Goal: Task Accomplishment & Management: Complete application form

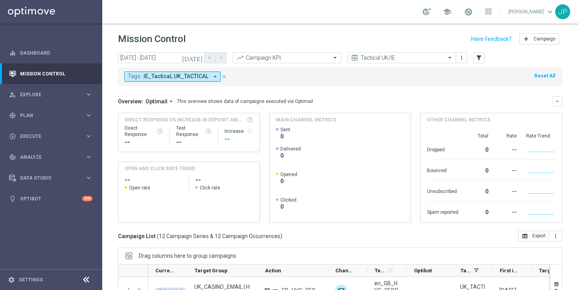
click at [200, 58] on icon "[DATE]" at bounding box center [192, 57] width 21 height 7
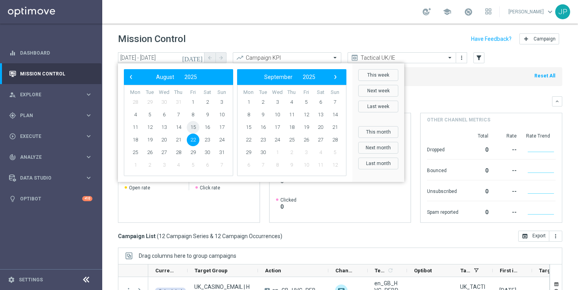
click at [193, 122] on span "15" at bounding box center [193, 127] width 13 height 13
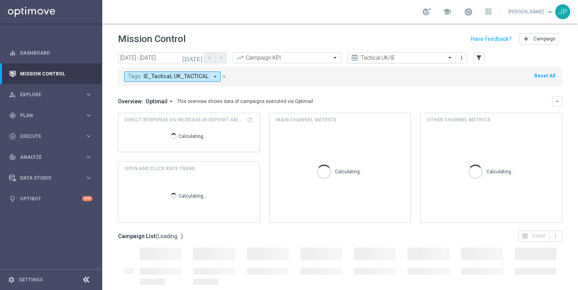
click at [451, 53] on div "Tactical UK/IE" at bounding box center [402, 57] width 108 height 11
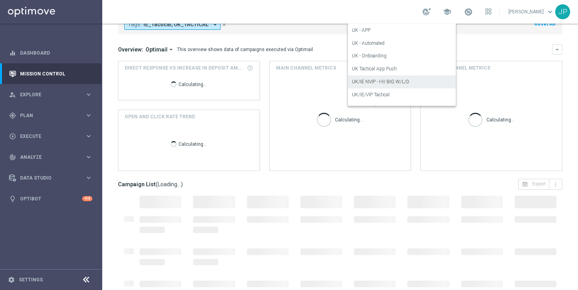
scroll to position [178, 0]
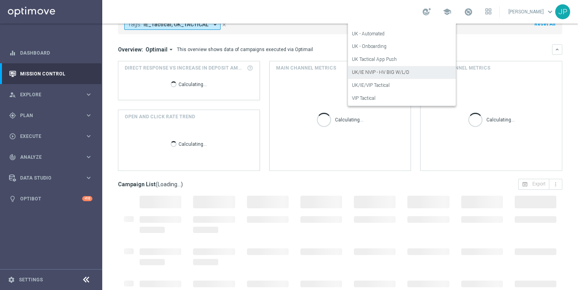
click at [410, 68] on div "UK/IE NVIP - HV BIG W/L/D" at bounding box center [402, 72] width 100 height 13
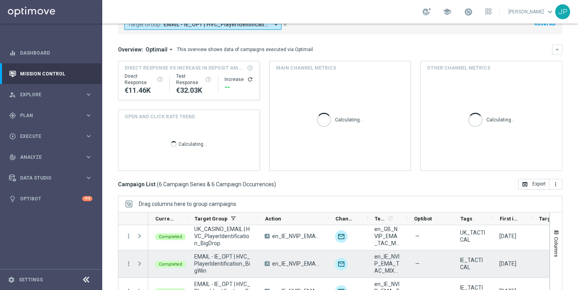
scroll to position [103, 0]
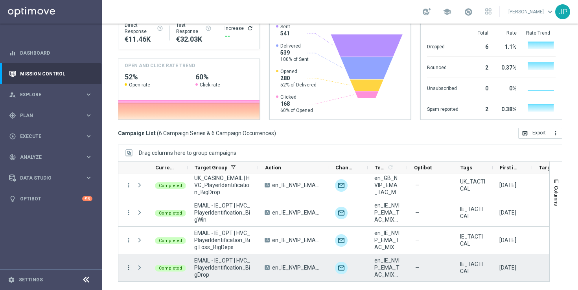
click at [128, 268] on icon "more_vert" at bounding box center [128, 267] width 7 height 7
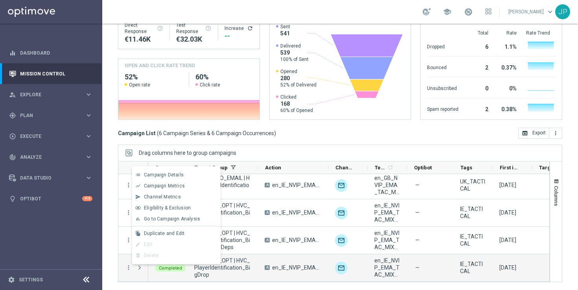
click at [169, 236] on span "Duplicate and Edit" at bounding box center [164, 234] width 40 height 6
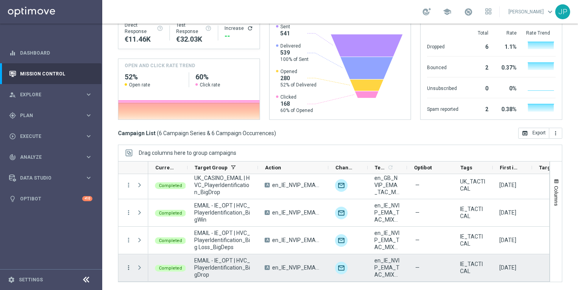
click at [128, 268] on icon "more_vert" at bounding box center [128, 267] width 7 height 7
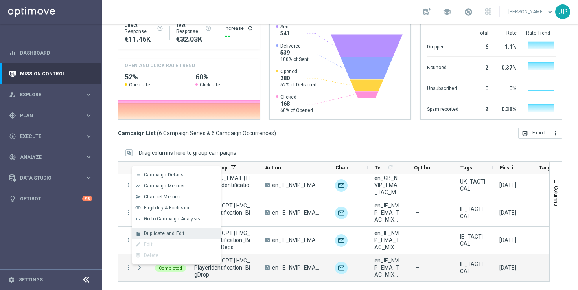
click at [177, 235] on span "Duplicate and Edit" at bounding box center [164, 234] width 40 height 6
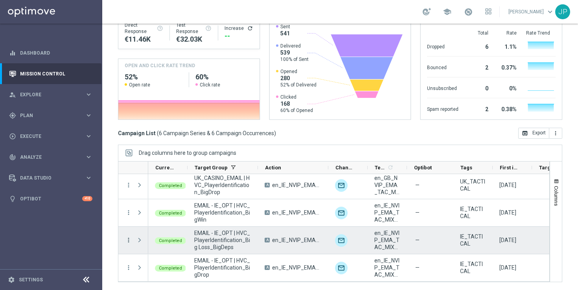
click at [128, 241] on icon "more_vert" at bounding box center [128, 240] width 7 height 7
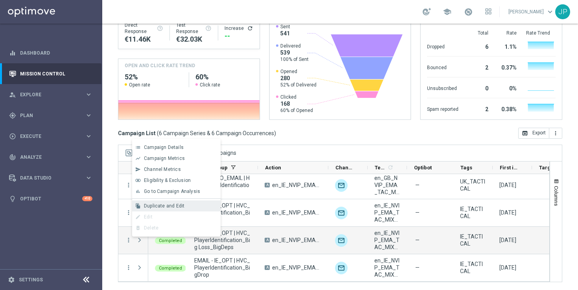
click at [169, 205] on span "Duplicate and Edit" at bounding box center [164, 206] width 40 height 6
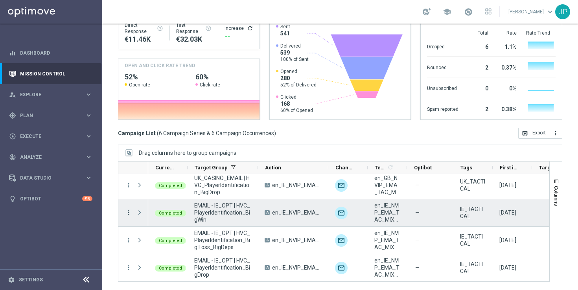
click at [126, 211] on icon "more_vert" at bounding box center [128, 212] width 7 height 7
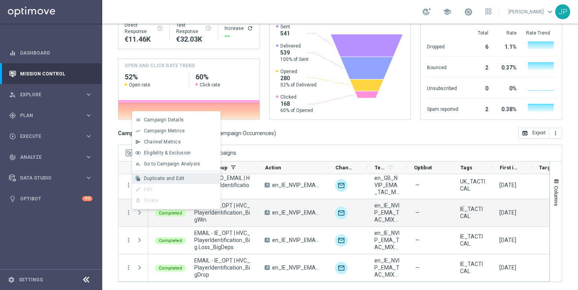
click at [159, 176] on span "Duplicate and Edit" at bounding box center [164, 179] width 40 height 6
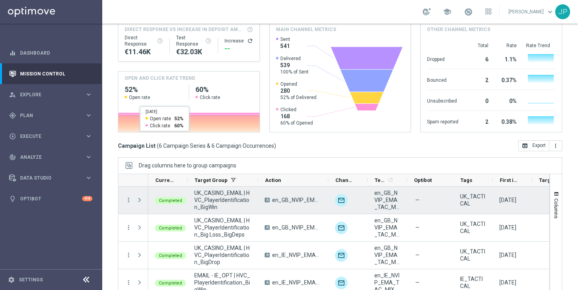
scroll to position [0, 0]
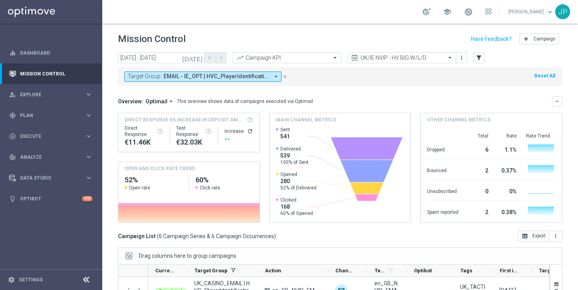
click at [200, 62] on button "[DATE]" at bounding box center [193, 58] width 24 height 12
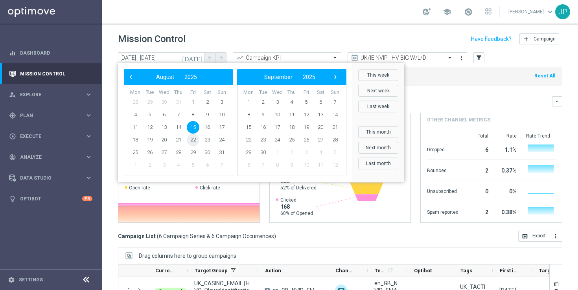
click at [191, 140] on span "22" at bounding box center [193, 140] width 13 height 13
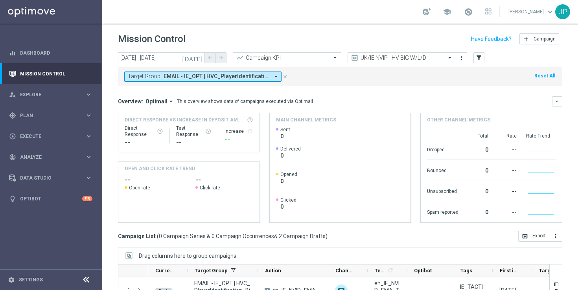
click at [198, 57] on icon "[DATE]" at bounding box center [192, 57] width 21 height 7
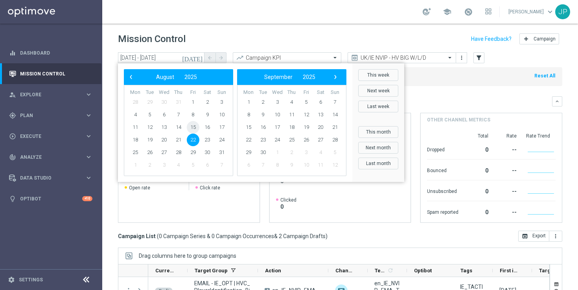
click at [191, 129] on span "15" at bounding box center [193, 127] width 13 height 13
click at [191, 127] on span "15" at bounding box center [193, 127] width 13 height 13
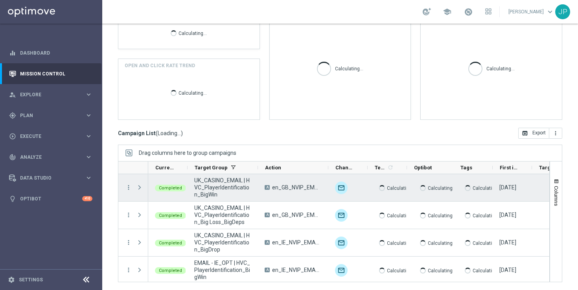
scroll to position [57, 0]
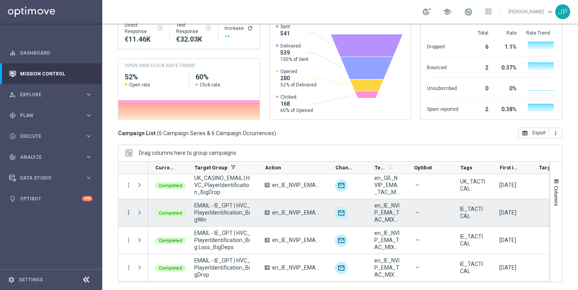
click at [128, 213] on icon "more_vert" at bounding box center [128, 212] width 7 height 7
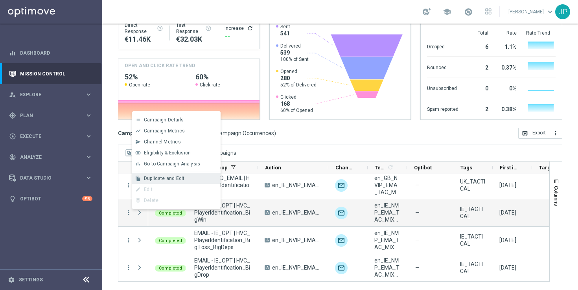
click at [176, 177] on span "Duplicate and Edit" at bounding box center [164, 179] width 40 height 6
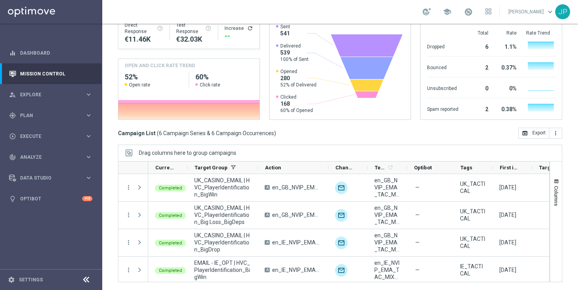
scroll to position [0, 0]
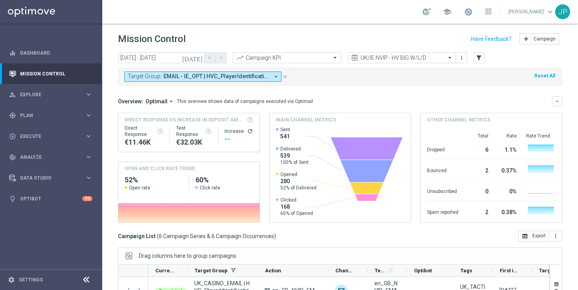
click at [199, 58] on icon "[DATE]" at bounding box center [192, 57] width 21 height 7
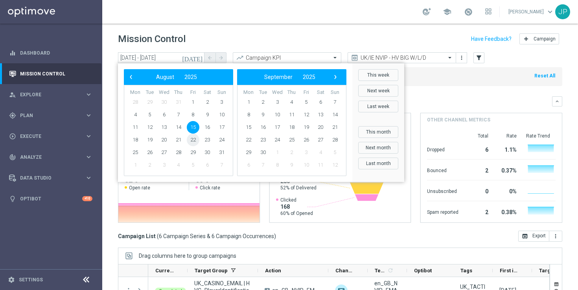
click at [190, 143] on span "22" at bounding box center [193, 140] width 13 height 13
click at [193, 140] on span "22" at bounding box center [193, 140] width 13 height 13
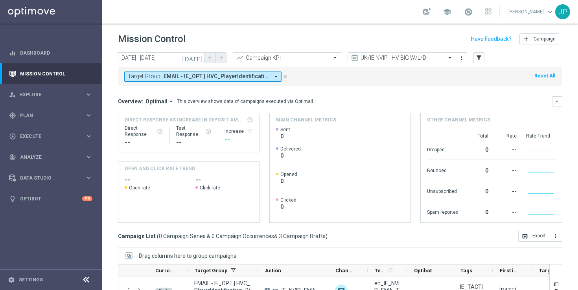
click at [199, 58] on icon "[DATE]" at bounding box center [192, 57] width 21 height 7
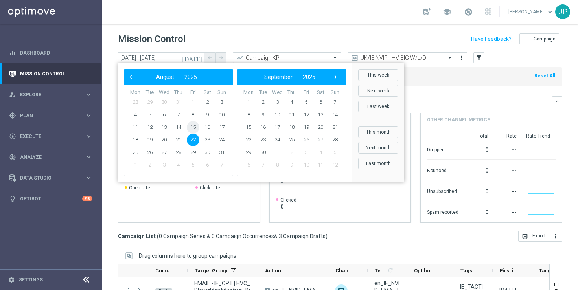
click at [195, 127] on span "15" at bounding box center [193, 127] width 13 height 13
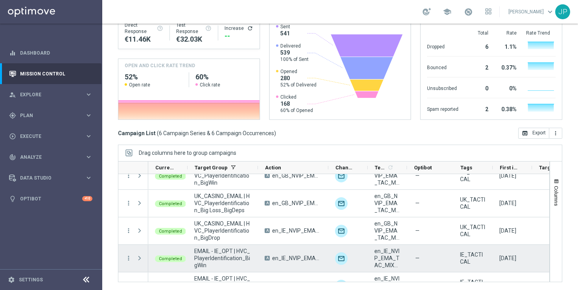
scroll to position [6, 0]
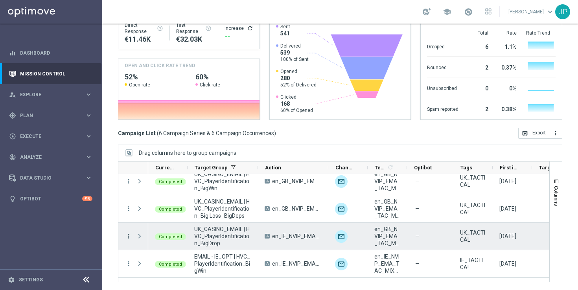
click at [128, 235] on icon "more_vert" at bounding box center [128, 236] width 7 height 7
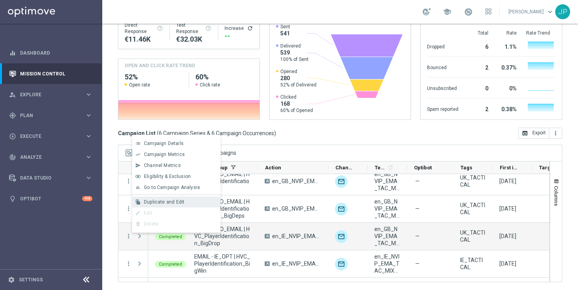
click at [172, 201] on span "Duplicate and Edit" at bounding box center [164, 202] width 40 height 6
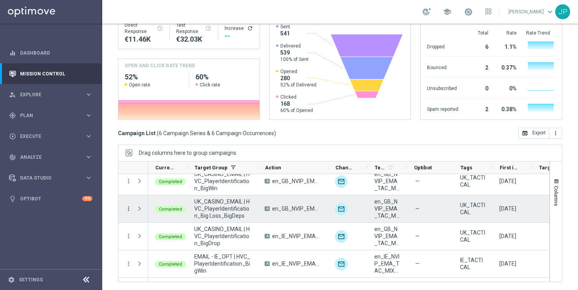
click at [129, 206] on icon "more_vert" at bounding box center [128, 208] width 7 height 7
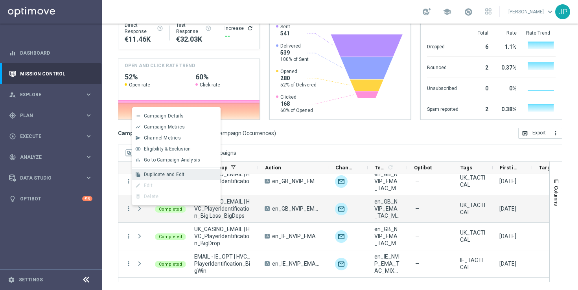
click at [181, 173] on span "Duplicate and Edit" at bounding box center [164, 175] width 40 height 6
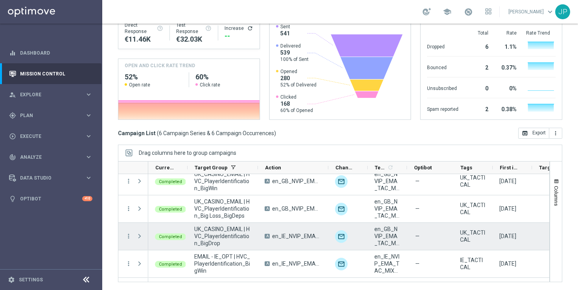
scroll to position [0, 0]
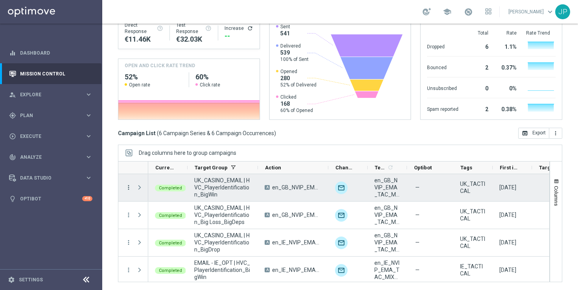
click at [128, 187] on icon "more_vert" at bounding box center [128, 187] width 7 height 7
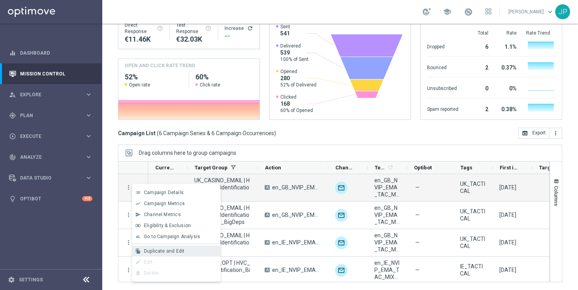
click at [186, 248] on div "Duplicate and Edit" at bounding box center [180, 251] width 73 height 6
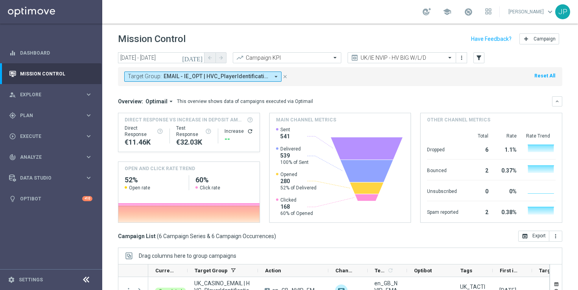
click at [197, 58] on icon "[DATE]" at bounding box center [192, 57] width 21 height 7
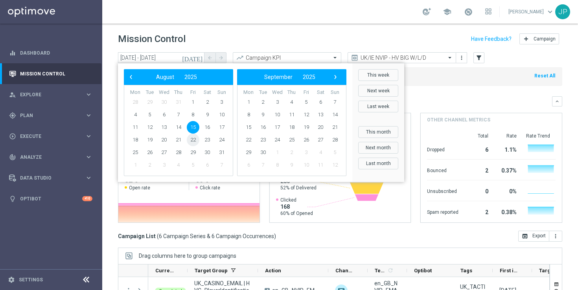
click at [193, 140] on span "22" at bounding box center [193, 140] width 13 height 13
type input "[DATE] - [DATE]"
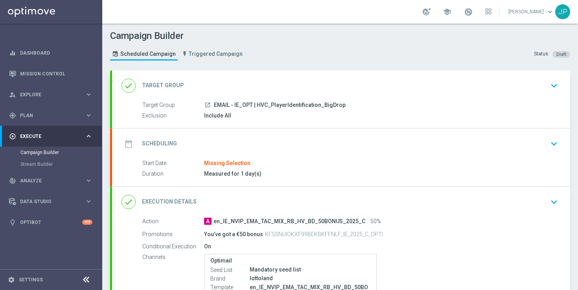
click at [524, 140] on div "date_range Scheduling keyboard_arrow_down" at bounding box center [340, 143] width 439 height 15
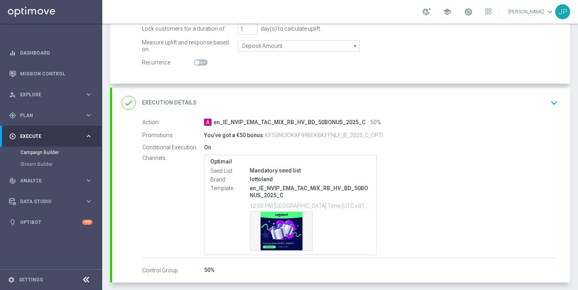
scroll to position [191, 0]
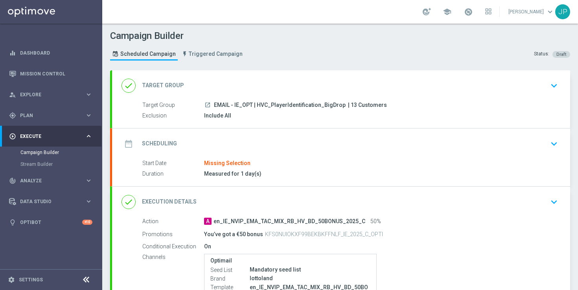
click at [499, 131] on div "date_range Scheduling keyboard_arrow_down" at bounding box center [341, 144] width 458 height 31
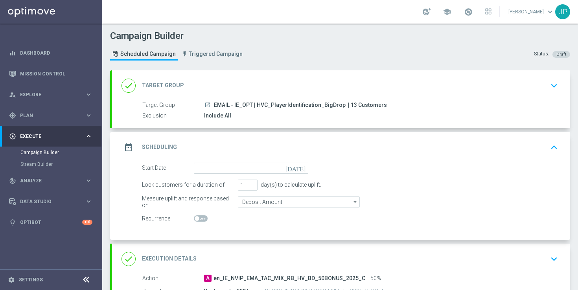
click at [303, 169] on icon "[DATE]" at bounding box center [296, 167] width 23 height 9
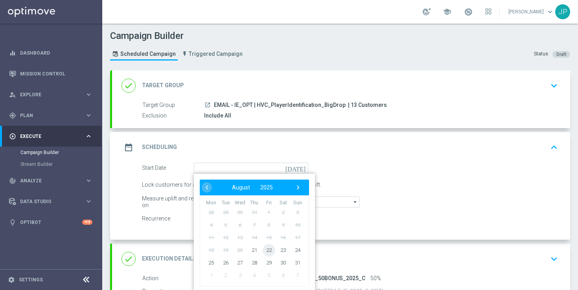
click at [269, 248] on span "22" at bounding box center [269, 250] width 13 height 13
type input "[DATE]"
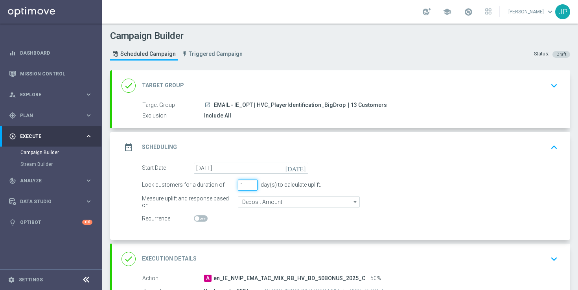
click at [247, 185] on input "1" at bounding box center [248, 185] width 20 height 11
type input "6"
click at [381, 171] on div "Start Date 22 Aug 2025 today" at bounding box center [350, 168] width 428 height 11
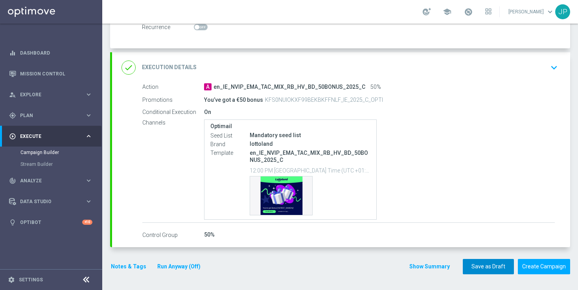
click at [477, 266] on button "Save as Draft" at bounding box center [488, 266] width 51 height 15
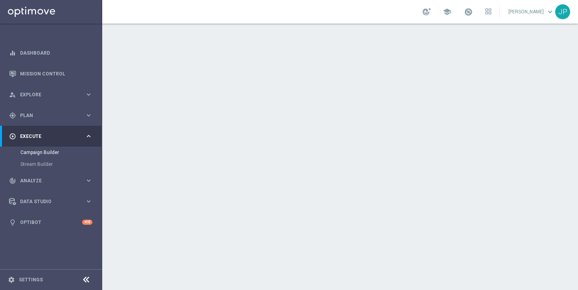
scroll to position [22, 0]
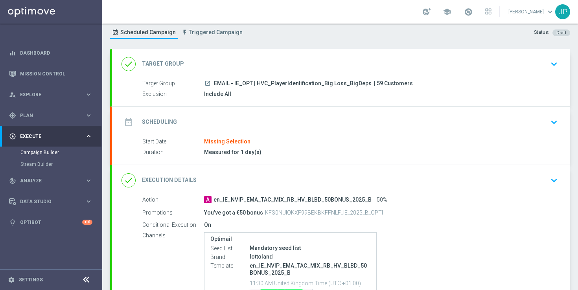
click at [364, 127] on div "date_range Scheduling keyboard_arrow_down" at bounding box center [340, 122] width 439 height 15
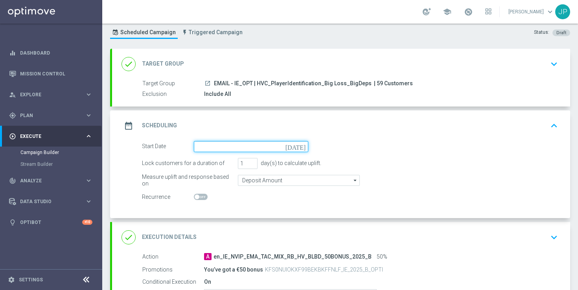
click at [279, 147] on input at bounding box center [251, 146] width 114 height 11
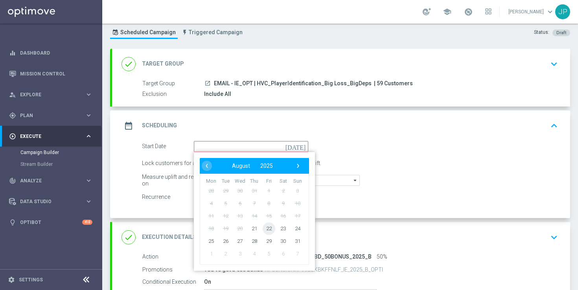
click at [268, 230] on span "22" at bounding box center [269, 228] width 13 height 13
type input "[DATE]"
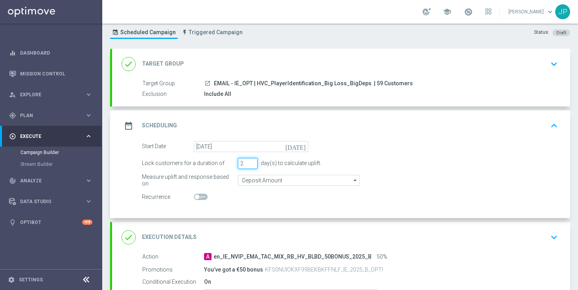
click at [249, 162] on input "2" at bounding box center [248, 163] width 20 height 11
click at [249, 162] on input "3" at bounding box center [248, 163] width 20 height 11
click at [249, 162] on input "4" at bounding box center [248, 163] width 20 height 11
click at [249, 162] on input "5" at bounding box center [248, 163] width 20 height 11
type input "6"
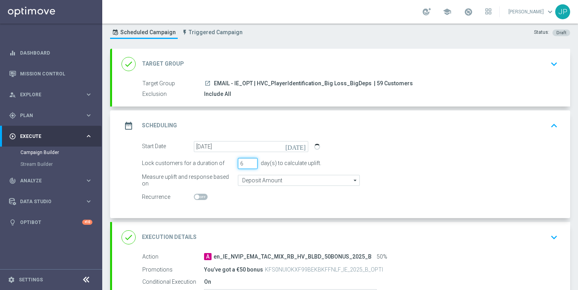
click at [249, 162] on input "6" at bounding box center [248, 163] width 20 height 11
click at [400, 161] on div "Lock customers for a duration of 6 day(s) to calculate uplift." at bounding box center [350, 163] width 428 height 11
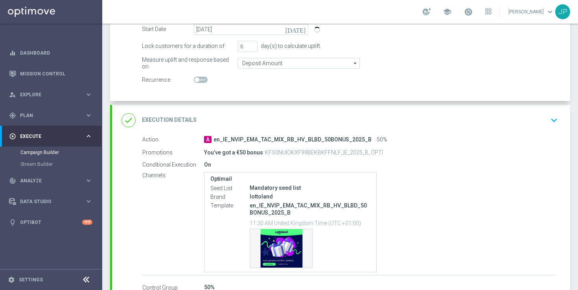
scroll to position [191, 0]
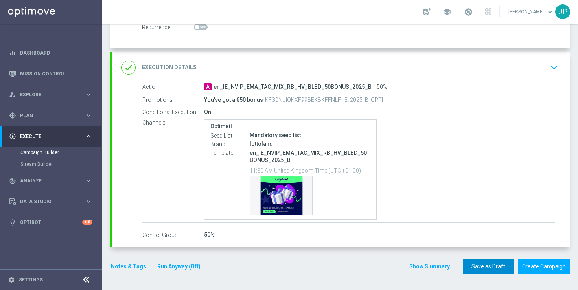
click at [485, 270] on button "Save as Draft" at bounding box center [488, 266] width 51 height 15
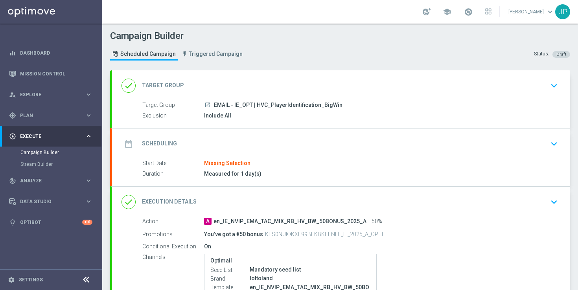
click at [371, 151] on div "date_range Scheduling keyboard_arrow_down" at bounding box center [341, 144] width 458 height 31
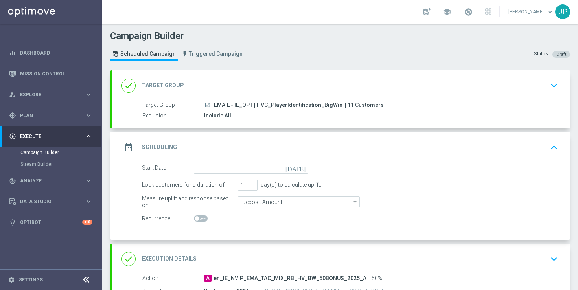
click at [301, 168] on icon "[DATE]" at bounding box center [296, 167] width 23 height 9
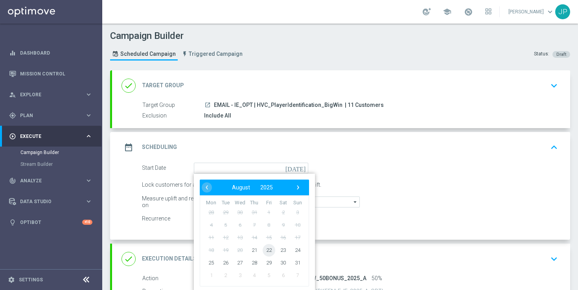
click at [268, 250] on span "22" at bounding box center [269, 250] width 13 height 13
type input "[DATE]"
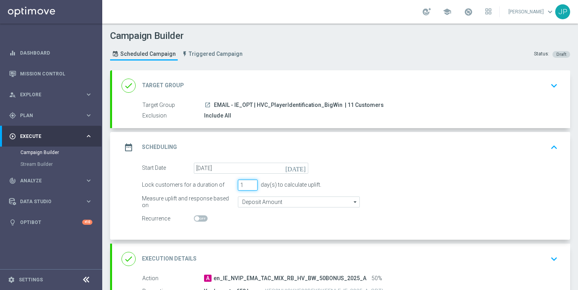
click at [253, 181] on input "1" at bounding box center [248, 185] width 20 height 11
click at [253, 182] on input "2" at bounding box center [248, 185] width 20 height 11
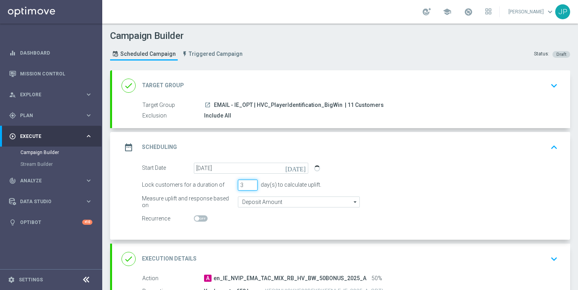
click at [253, 182] on input "3" at bounding box center [248, 185] width 20 height 11
click at [253, 182] on input "4" at bounding box center [248, 185] width 20 height 11
click at [253, 182] on input "5" at bounding box center [248, 185] width 20 height 11
type input "6"
click at [253, 182] on input "6" at bounding box center [248, 185] width 20 height 11
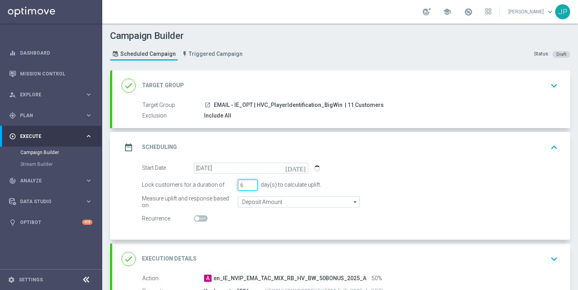
scroll to position [191, 0]
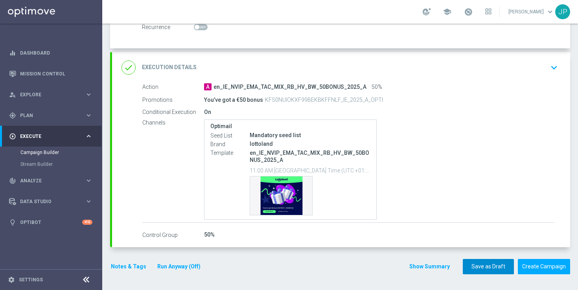
click at [470, 272] on button "Save as Draft" at bounding box center [488, 266] width 51 height 15
click at [495, 265] on div at bounding box center [281, 145] width 578 height 290
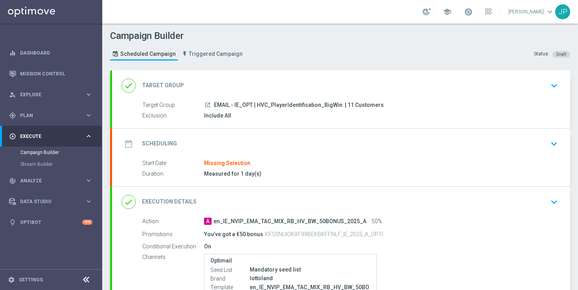
click at [492, 148] on div "date_range Scheduling keyboard_arrow_down" at bounding box center [340, 143] width 439 height 15
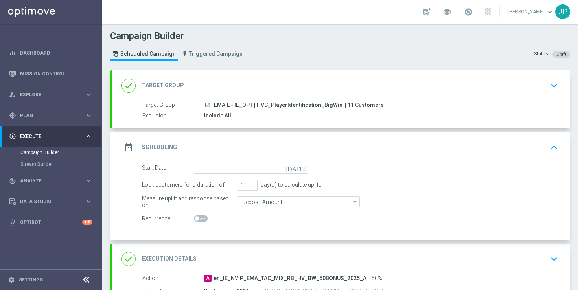
click at [303, 166] on icon "[DATE]" at bounding box center [296, 167] width 23 height 9
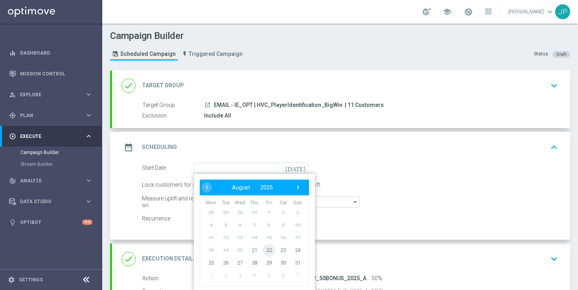
click at [272, 252] on span "22" at bounding box center [269, 250] width 13 height 13
type input "22 Aug 2025"
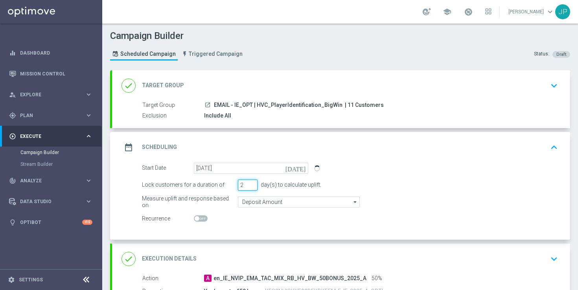
click at [254, 182] on input "2" at bounding box center [248, 185] width 20 height 11
click at [254, 182] on input "3" at bounding box center [248, 185] width 20 height 11
click at [254, 182] on input "4" at bounding box center [248, 185] width 20 height 11
click at [254, 182] on input "5" at bounding box center [248, 185] width 20 height 11
type input "6"
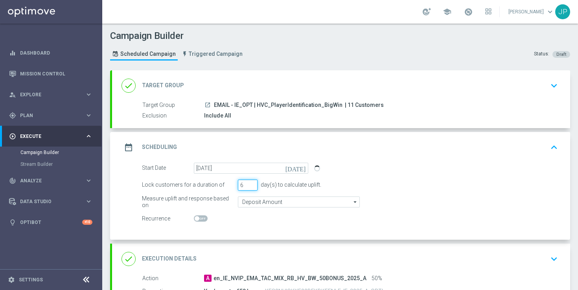
click at [254, 182] on input "6" at bounding box center [248, 185] width 20 height 11
click at [377, 185] on div "Lock customers for a duration of 6 day(s) to calculate uplift." at bounding box center [350, 185] width 428 height 11
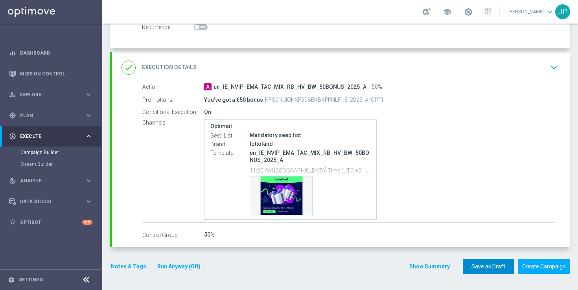
click at [479, 270] on button "Save as Draft" at bounding box center [488, 266] width 51 height 15
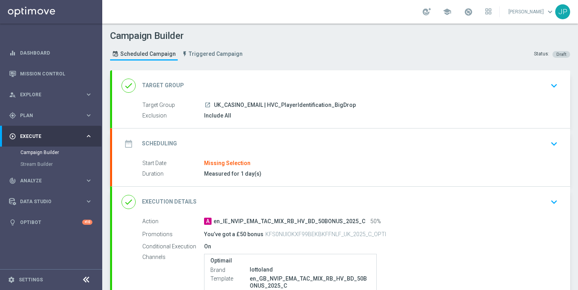
click at [416, 143] on div "date_range Scheduling keyboard_arrow_down" at bounding box center [340, 143] width 439 height 15
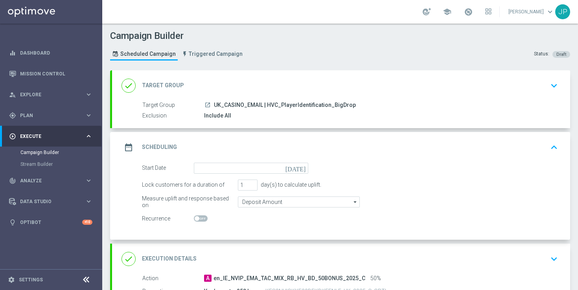
click at [302, 168] on icon "[DATE]" at bounding box center [296, 167] width 23 height 9
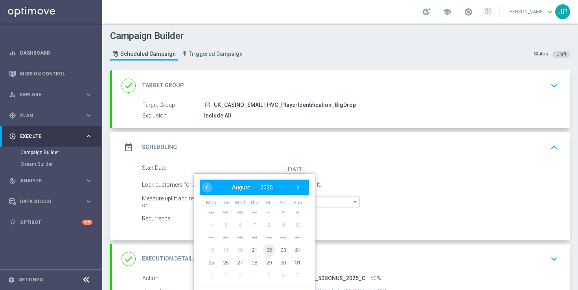
click at [268, 249] on span "22" at bounding box center [269, 250] width 13 height 13
type input "[DATE]"
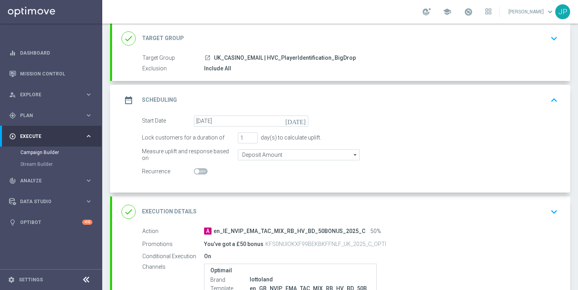
scroll to position [120, 0]
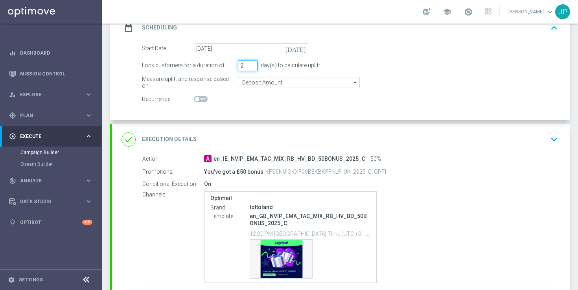
click at [254, 63] on input "2" at bounding box center [248, 65] width 20 height 11
click at [254, 63] on input "3" at bounding box center [248, 65] width 20 height 11
click at [254, 63] on input "4" at bounding box center [248, 65] width 20 height 11
click at [254, 63] on input "5" at bounding box center [248, 65] width 20 height 11
type input "6"
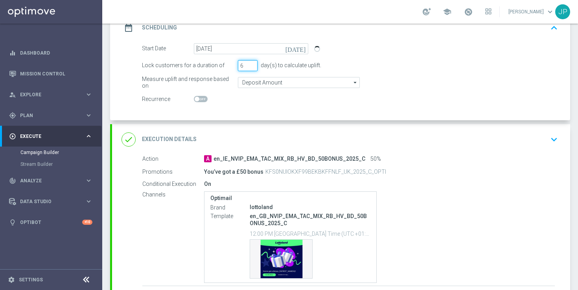
click at [254, 63] on input "6" at bounding box center [248, 65] width 20 height 11
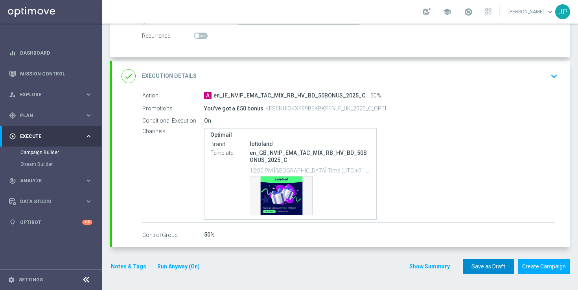
click at [483, 268] on button "Save as Draft" at bounding box center [488, 266] width 51 height 15
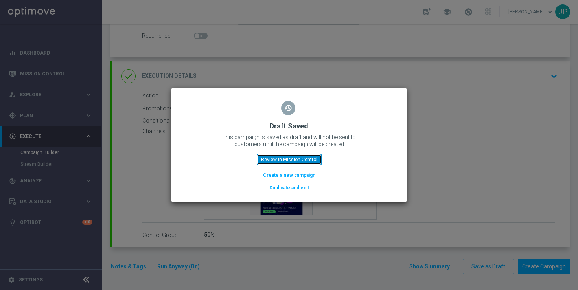
click at [296, 159] on button "Review in Mission Control" at bounding box center [289, 159] width 65 height 11
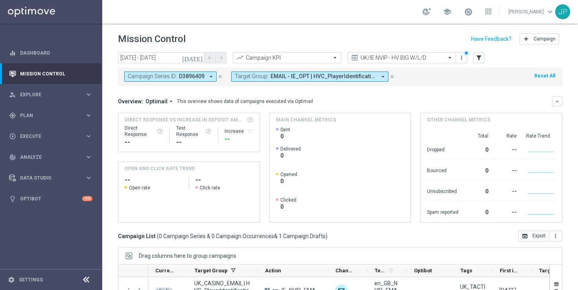
scroll to position [103, 0]
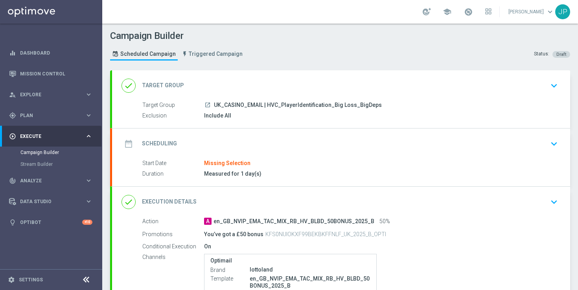
click at [300, 142] on div "date_range Scheduling keyboard_arrow_down" at bounding box center [340, 143] width 439 height 15
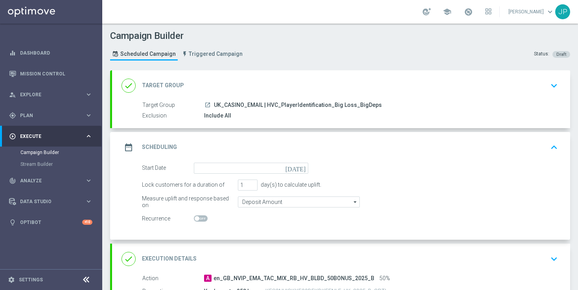
click at [302, 169] on icon "[DATE]" at bounding box center [296, 167] width 23 height 9
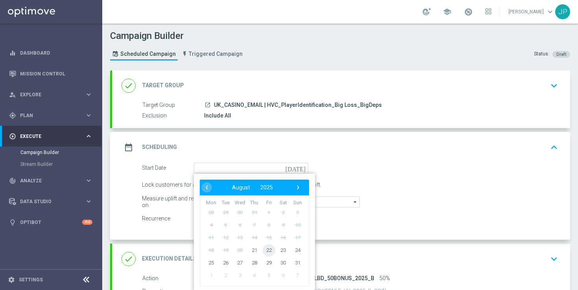
click at [270, 248] on span "22" at bounding box center [269, 250] width 13 height 13
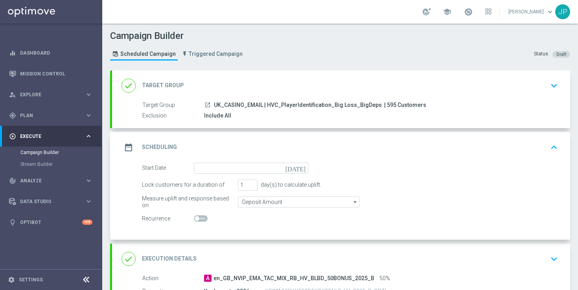
type input "[DATE]"
click at [253, 183] on input "2" at bounding box center [248, 185] width 20 height 11
click at [253, 183] on input "3" at bounding box center [248, 185] width 20 height 11
click at [253, 183] on input "4" at bounding box center [248, 185] width 20 height 11
click at [253, 183] on input "5" at bounding box center [248, 185] width 20 height 11
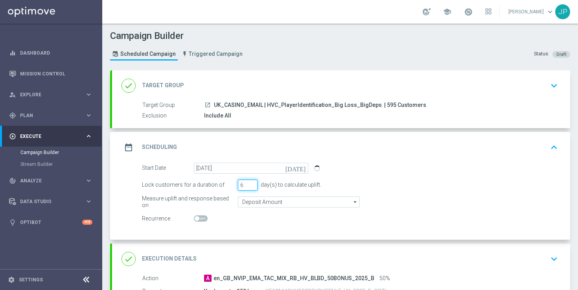
type input "6"
click at [253, 183] on input "6" at bounding box center [248, 185] width 20 height 11
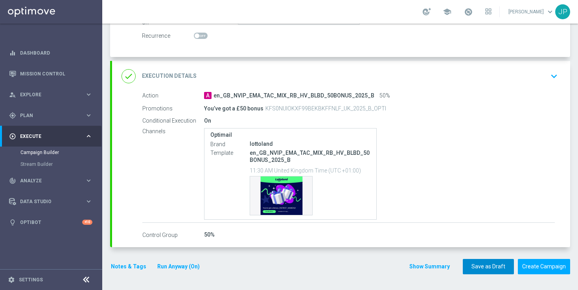
click at [481, 266] on button "Save as Draft" at bounding box center [488, 266] width 51 height 15
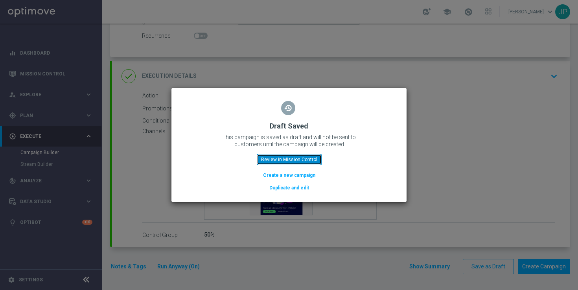
click at [293, 162] on button "Review in Mission Control" at bounding box center [289, 159] width 65 height 11
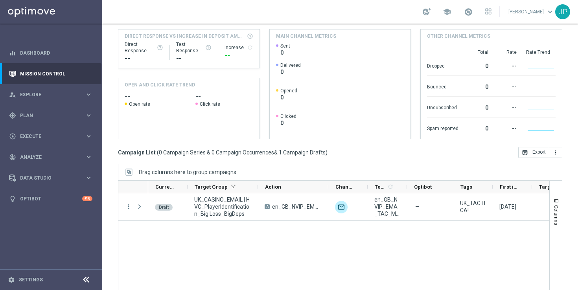
scroll to position [103, 0]
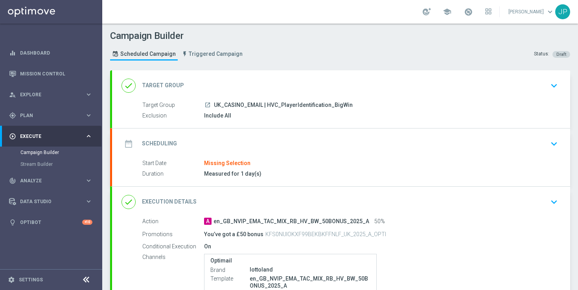
click at [336, 140] on div "date_range Scheduling keyboard_arrow_down" at bounding box center [340, 143] width 439 height 15
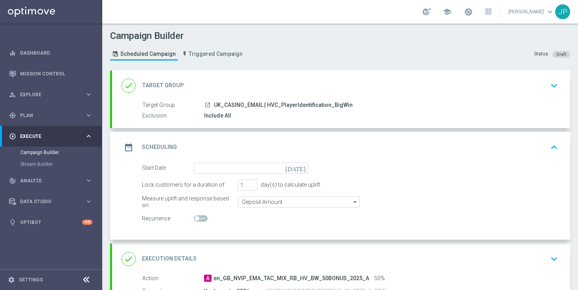
click at [302, 171] on icon "[DATE]" at bounding box center [296, 167] width 23 height 9
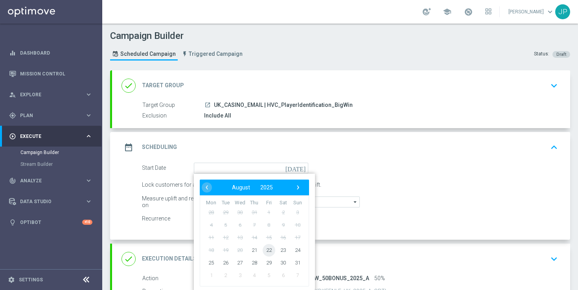
click at [271, 251] on span "22" at bounding box center [269, 250] width 13 height 13
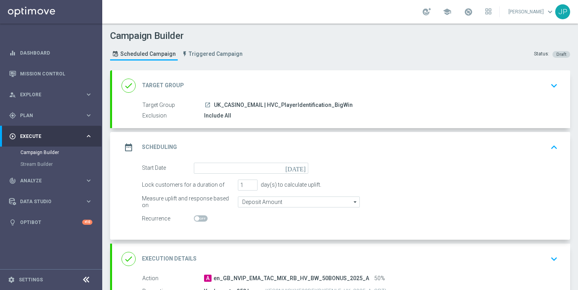
type input "[DATE]"
click at [253, 182] on input "2" at bounding box center [248, 185] width 20 height 11
click at [253, 182] on input "3" at bounding box center [248, 185] width 20 height 11
click at [253, 182] on input "4" at bounding box center [248, 185] width 20 height 11
click at [253, 182] on input "5" at bounding box center [248, 185] width 20 height 11
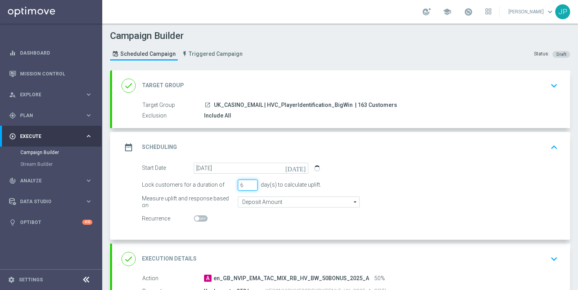
click at [253, 182] on input "6" at bounding box center [248, 185] width 20 height 11
click at [253, 182] on input "7" at bounding box center [248, 185] width 20 height 11
click at [252, 185] on input "8" at bounding box center [248, 185] width 20 height 11
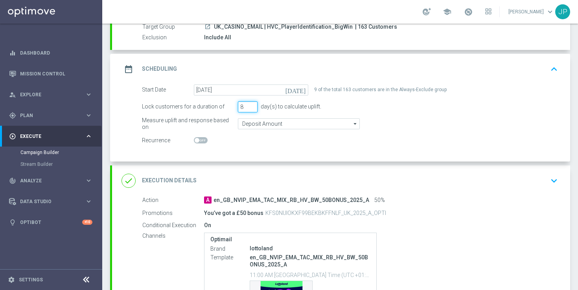
scroll to position [47, 0]
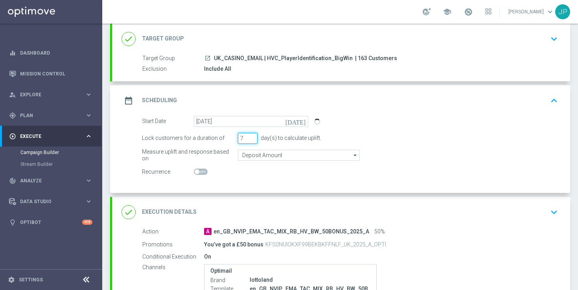
click at [254, 140] on input "7" at bounding box center [248, 138] width 20 height 11
type input "6"
click at [254, 140] on input "6" at bounding box center [248, 138] width 20 height 11
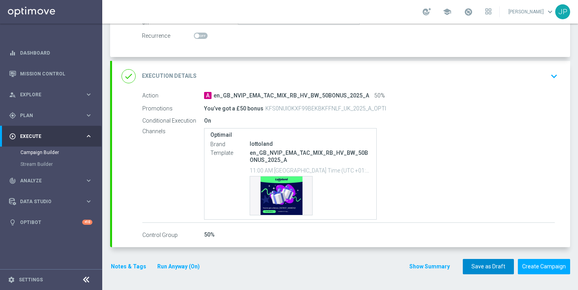
click at [484, 272] on button "Save as Draft" at bounding box center [488, 266] width 51 height 15
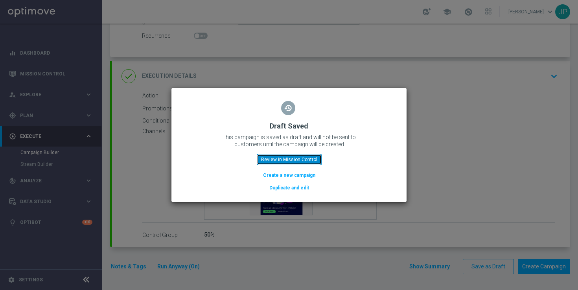
click at [293, 157] on button "Review in Mission Control" at bounding box center [289, 159] width 65 height 11
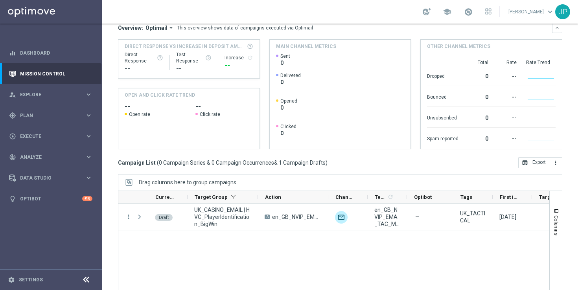
scroll to position [103, 0]
